Goal: Information Seeking & Learning: Learn about a topic

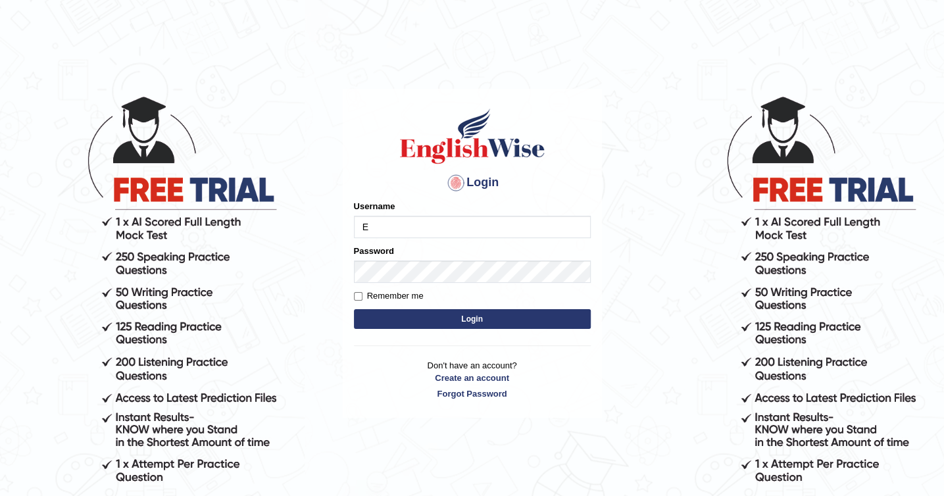
type input "EwOnline"
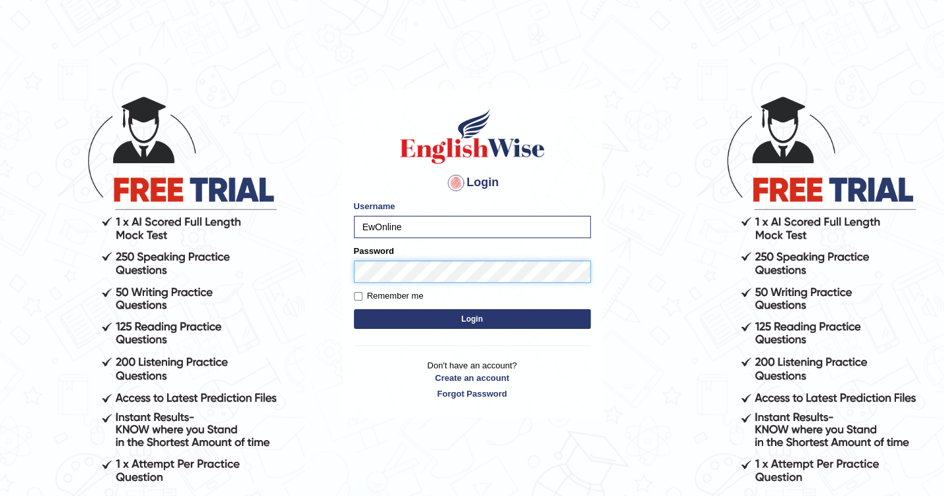
click at [354, 309] on button "Login" at bounding box center [472, 319] width 237 height 20
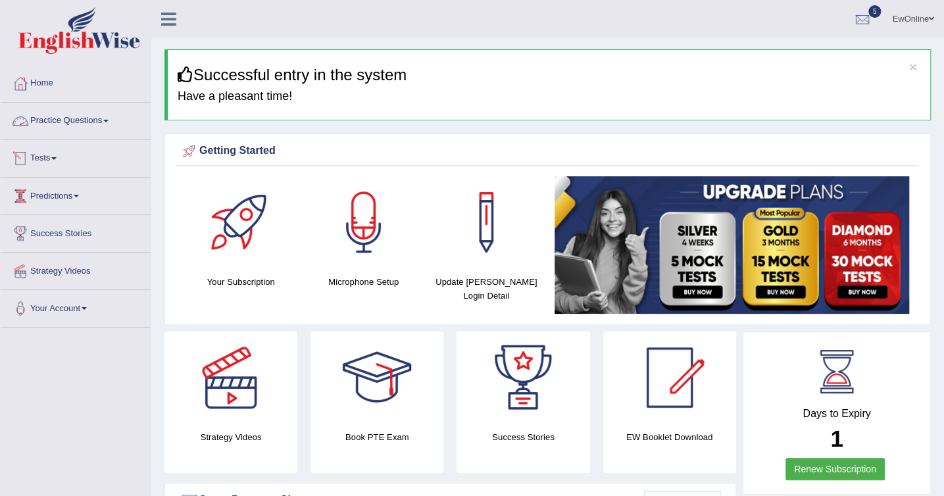
click at [63, 119] on link "Practice Questions" at bounding box center [76, 119] width 150 height 33
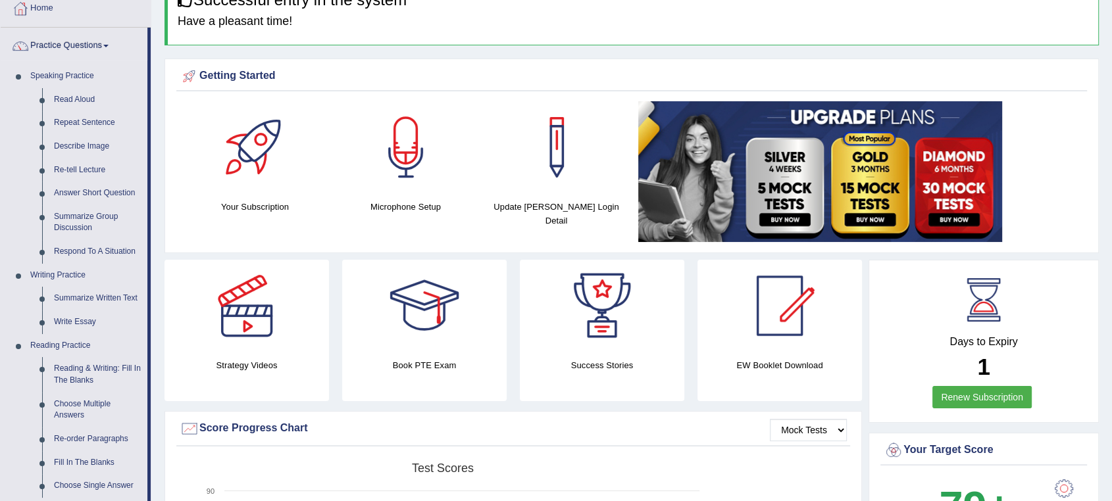
scroll to position [73, 0]
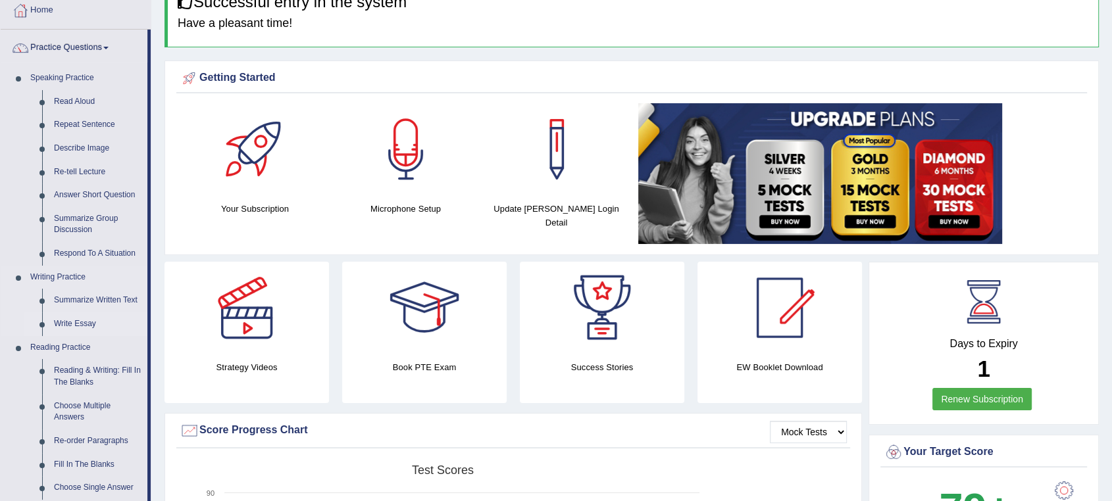
click at [72, 320] on link "Write Essay" at bounding box center [97, 325] width 99 height 24
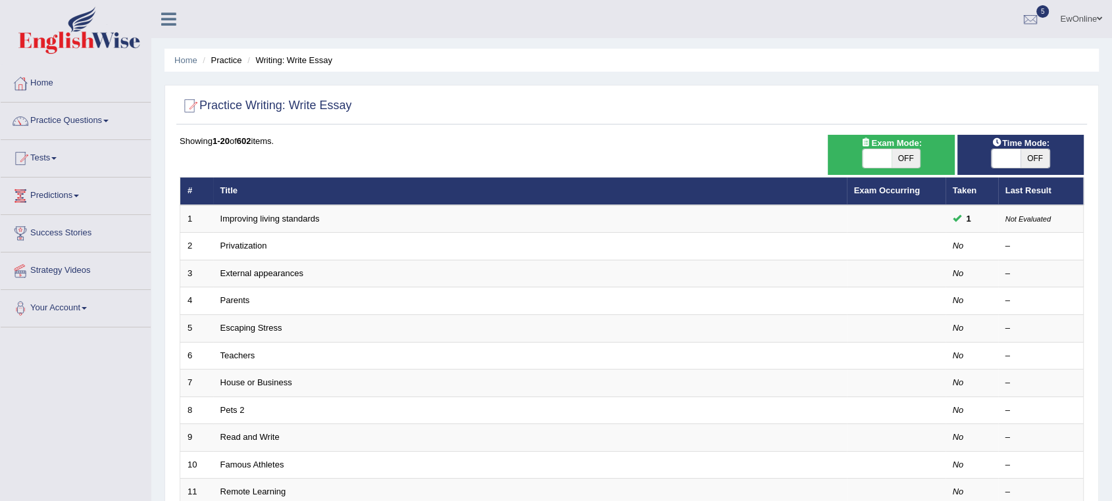
click at [905, 155] on span "OFF" at bounding box center [906, 158] width 29 height 18
checkbox input "true"
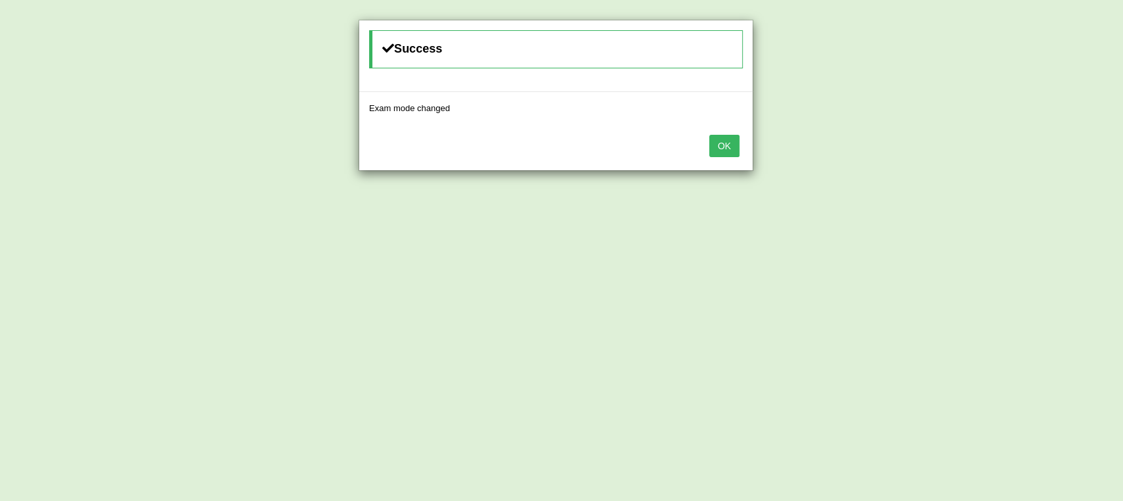
click at [722, 143] on button "OK" at bounding box center [724, 146] width 30 height 22
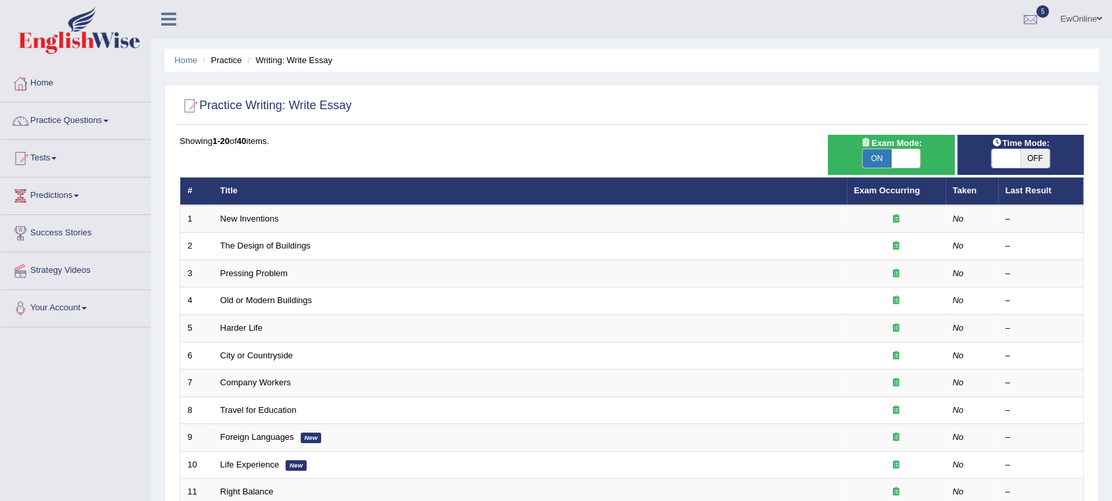
click at [1036, 154] on span "OFF" at bounding box center [1034, 158] width 29 height 18
checkbox input "true"
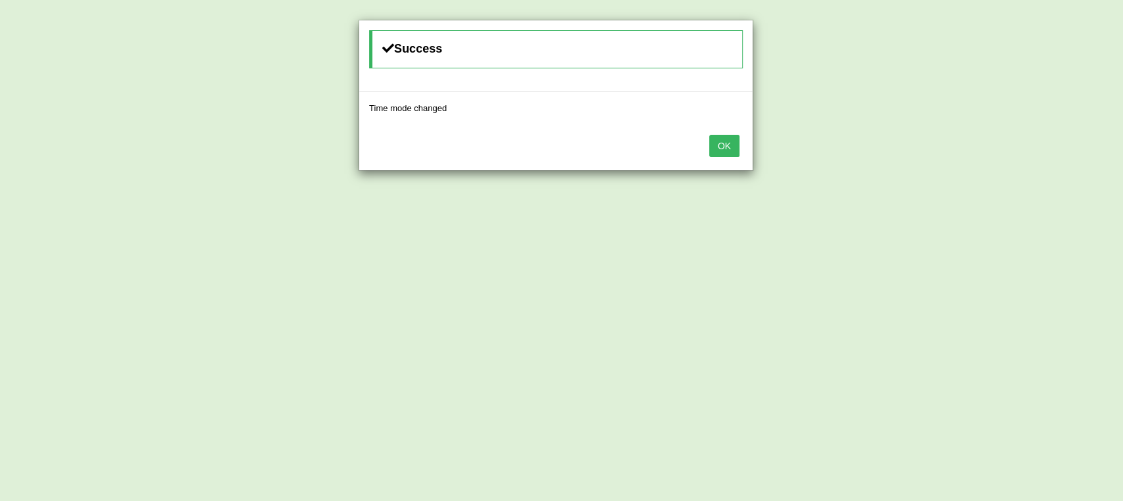
click at [722, 144] on button "OK" at bounding box center [724, 146] width 30 height 22
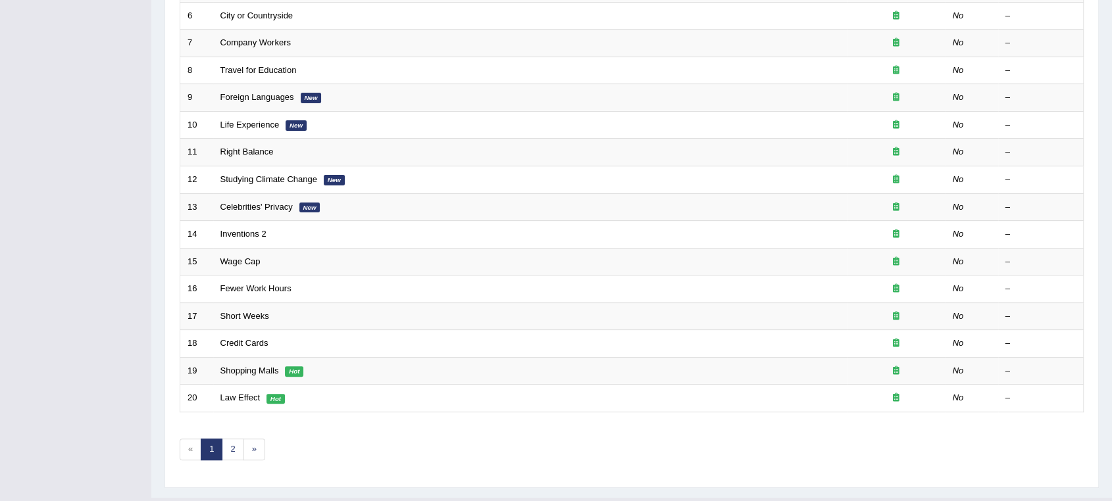
scroll to position [365, 0]
